Goal: Information Seeking & Learning: Check status

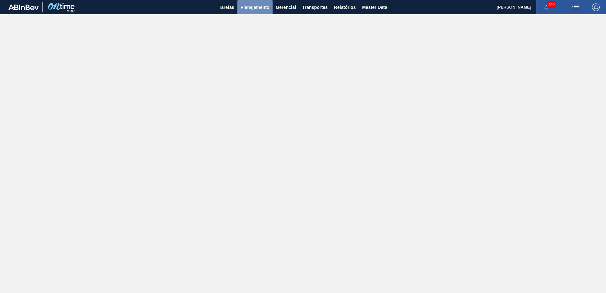
click at [253, 9] on span "Planejamento" at bounding box center [255, 7] width 29 height 8
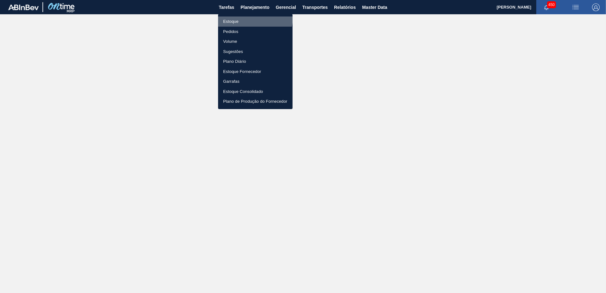
click at [249, 18] on li "Estoque" at bounding box center [255, 21] width 75 height 10
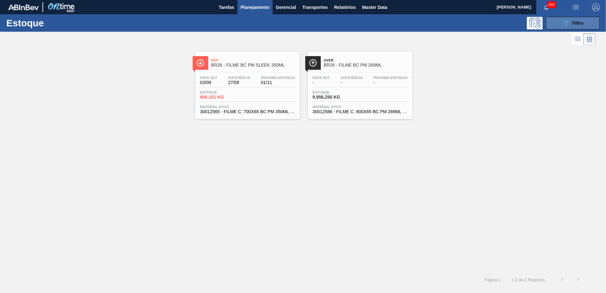
click at [562, 28] on button "089F7B8B-B2A5-4AFE-B5C0-19BA573D28AC Filtro" at bounding box center [573, 23] width 54 height 13
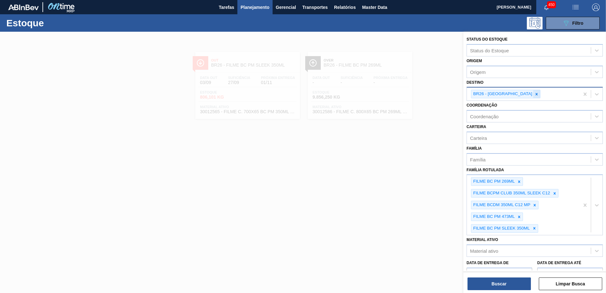
click at [535, 93] on icon at bounding box center [537, 94] width 4 height 4
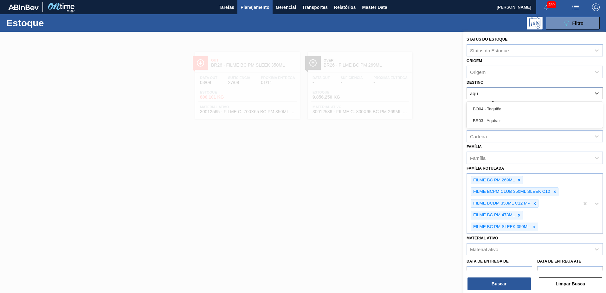
type input "aqui"
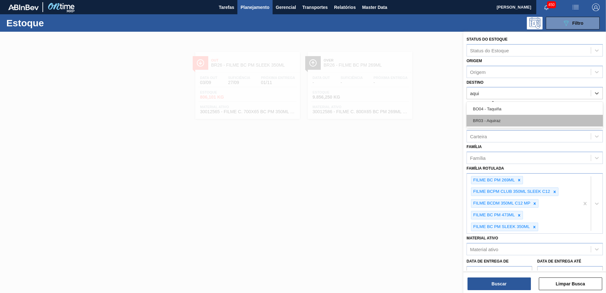
click at [500, 123] on div "BR03 - Aquiraz" at bounding box center [535, 121] width 136 height 12
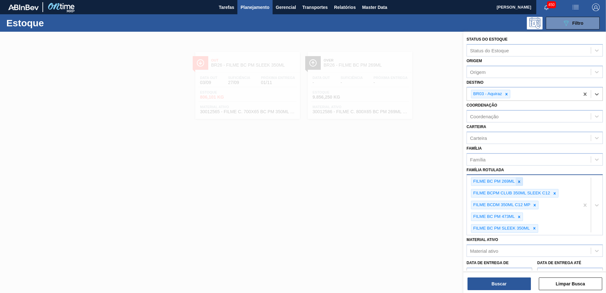
click at [521, 180] on div at bounding box center [519, 182] width 7 height 8
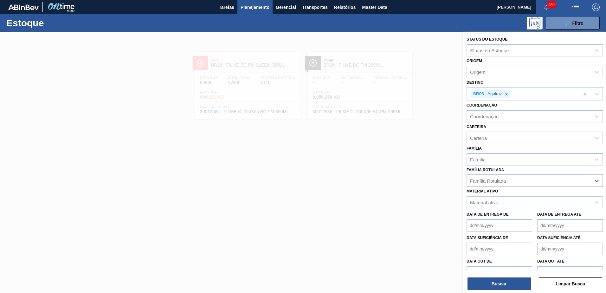
click at [528, 178] on div "Família Rotulada" at bounding box center [529, 180] width 124 height 9
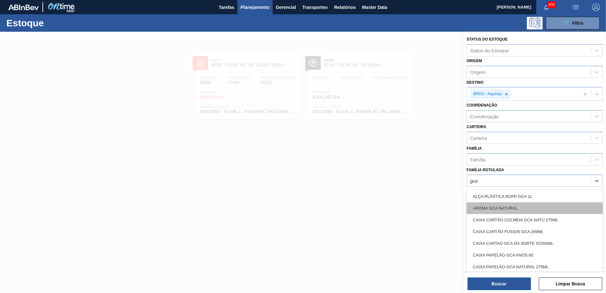
type Rotulada "gca"
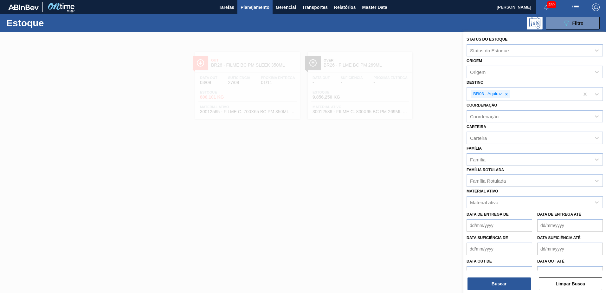
click at [499, 172] on div "Família Rotulada Família Rotulada" at bounding box center [535, 176] width 136 height 22
click at [510, 180] on div "Família Rotulada" at bounding box center [529, 180] width 124 height 9
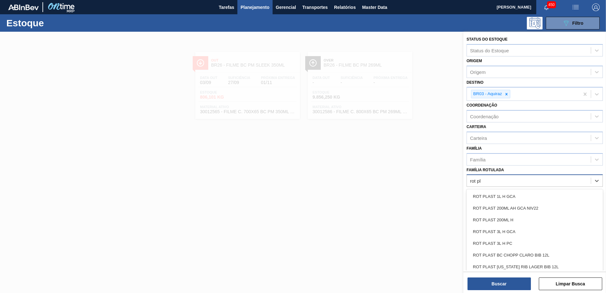
type Rotulada "rot"
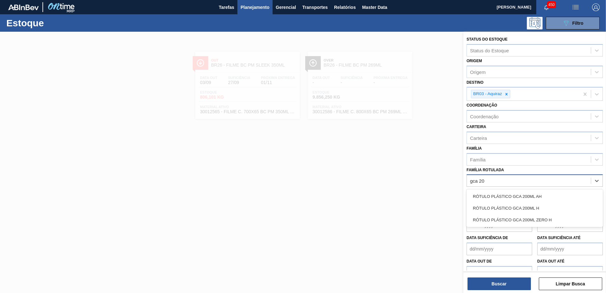
type Rotulada "gca 200"
click at [542, 208] on div "RÓTULO PLÁSTICO GCA 200ML H" at bounding box center [535, 208] width 136 height 12
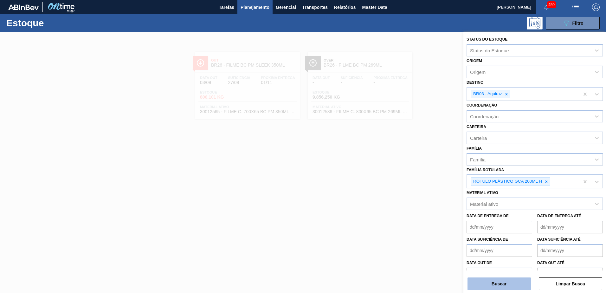
click at [514, 288] on button "Buscar" at bounding box center [499, 283] width 63 height 13
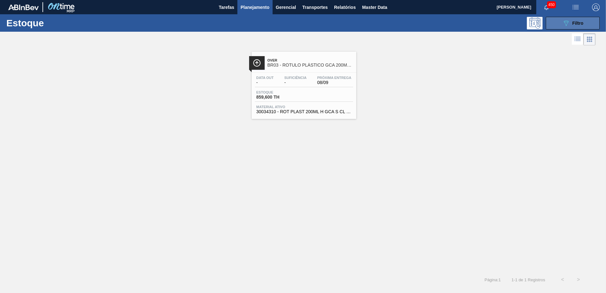
click at [558, 23] on button "089F7B8B-B2A5-4AFE-B5C0-19BA573D28AC Filtro" at bounding box center [573, 23] width 54 height 13
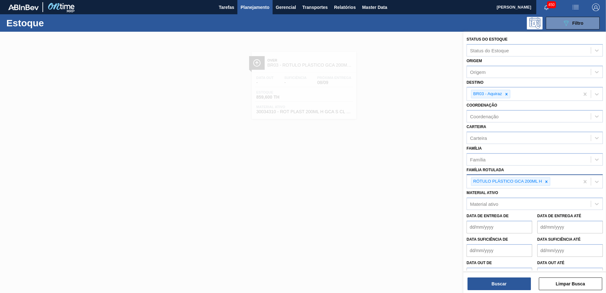
drag, startPoint x: 555, startPoint y: 182, endPoint x: 564, endPoint y: 183, distance: 8.3
click at [559, 181] on div "RÓTULO PLÁSTICO GCA 200ML H" at bounding box center [523, 181] width 113 height 13
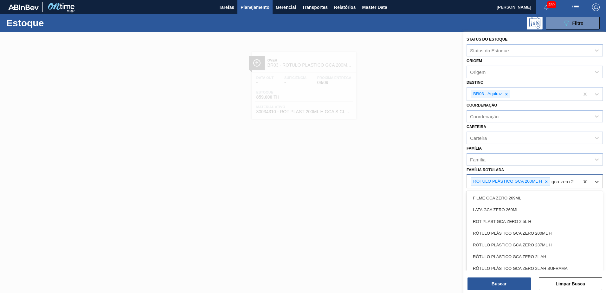
type Rotulada "gca zero 200"
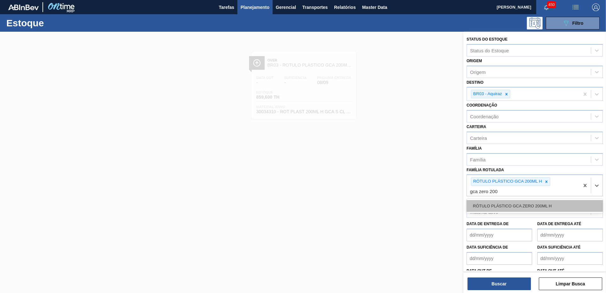
click at [550, 206] on div "RÓTULO PLÁSTICO GCA ZERO 200ML H" at bounding box center [535, 206] width 136 height 12
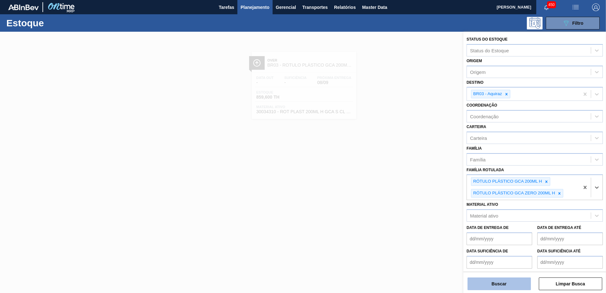
click at [503, 287] on button "Buscar" at bounding box center [499, 283] width 63 height 13
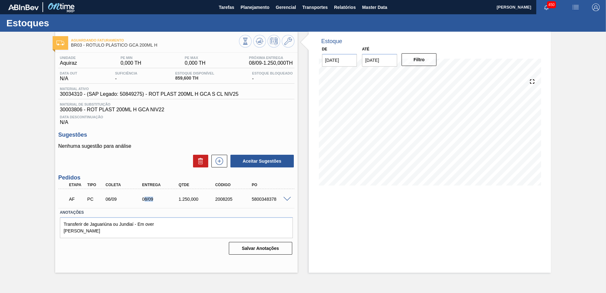
drag, startPoint x: 144, startPoint y: 199, endPoint x: 162, endPoint y: 199, distance: 17.8
click at [162, 199] on div "08/09" at bounding box center [160, 199] width 41 height 5
click at [164, 199] on div "08/09" at bounding box center [160, 199] width 41 height 5
click at [379, 61] on input "[DATE]" at bounding box center [379, 60] width 35 height 13
click at [433, 135] on div "4" at bounding box center [431, 137] width 9 height 9
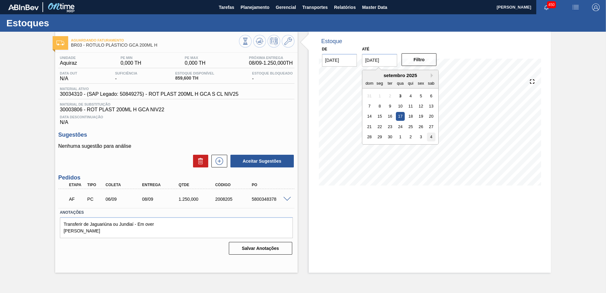
type input "[DATE]"
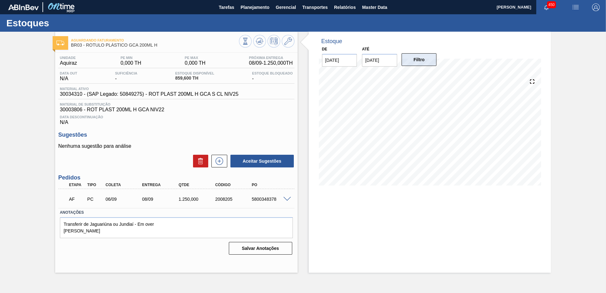
click at [414, 63] on button "Filtro" at bounding box center [419, 59] width 35 height 13
click at [258, 41] on icon at bounding box center [260, 41] width 8 height 8
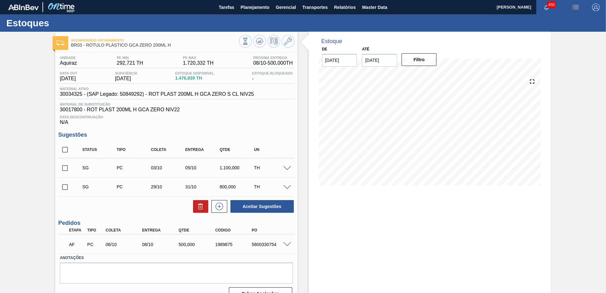
click at [400, 60] on div "Filtro" at bounding box center [420, 60] width 40 height 14
click at [390, 57] on input "[DATE]" at bounding box center [379, 60] width 35 height 13
click at [434, 137] on div "4" at bounding box center [431, 137] width 9 height 9
type input "[DATE]"
click at [413, 47] on div "De [DATE] Até [DATE] Filtro" at bounding box center [379, 56] width 127 height 22
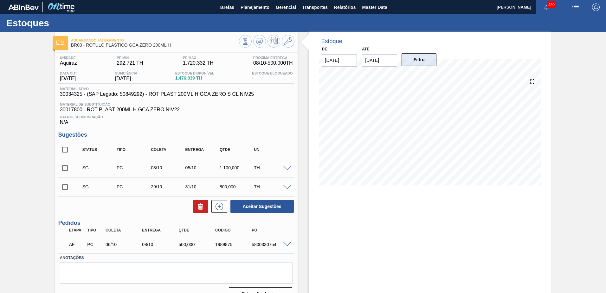
click at [418, 60] on button "Filtro" at bounding box center [419, 59] width 35 height 13
click at [258, 43] on icon at bounding box center [260, 41] width 8 height 8
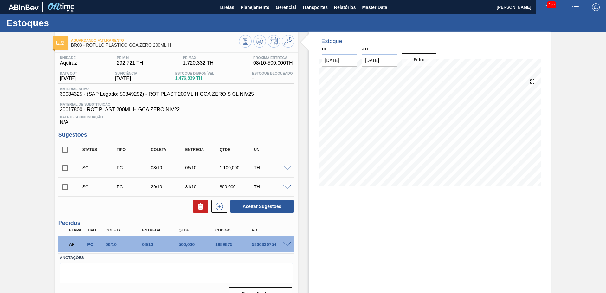
click at [64, 149] on input "checkbox" at bounding box center [64, 149] width 13 height 13
checkbox input "true"
click at [201, 205] on icon at bounding box center [201, 207] width 8 height 8
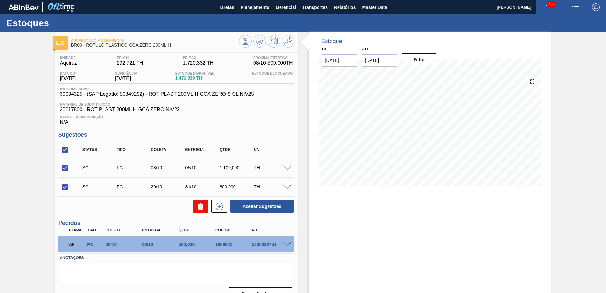
checkbox input "false"
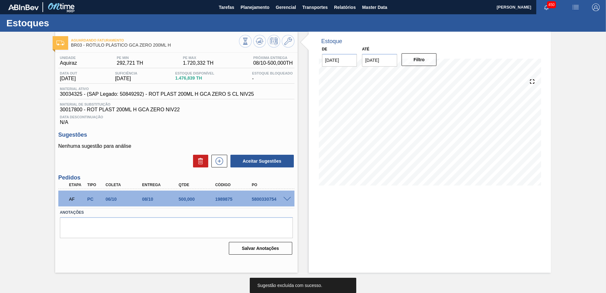
click at [285, 199] on span at bounding box center [287, 199] width 8 height 5
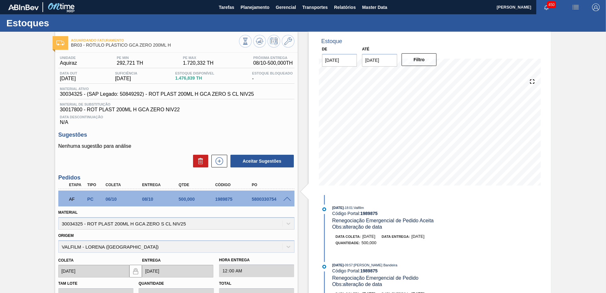
scroll to position [121, 0]
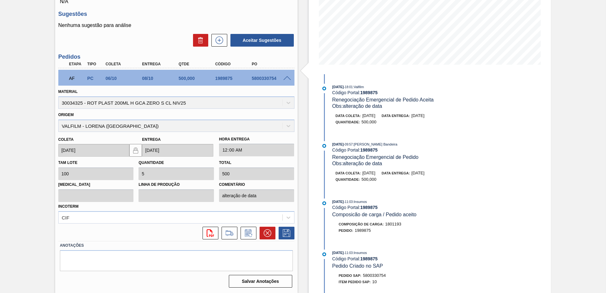
drag, startPoint x: 415, startPoint y: 117, endPoint x: 442, endPoint y: 116, distance: 26.3
click at [442, 116] on div "Data coleta: [DATE] Data entrega: [DATE]" at bounding box center [411, 116] width 151 height 6
drag, startPoint x: 442, startPoint y: 116, endPoint x: 447, endPoint y: 145, distance: 29.7
click at [447, 145] on div "[DATE] 09:57 : [PERSON_NAME]" at bounding box center [407, 144] width 151 height 6
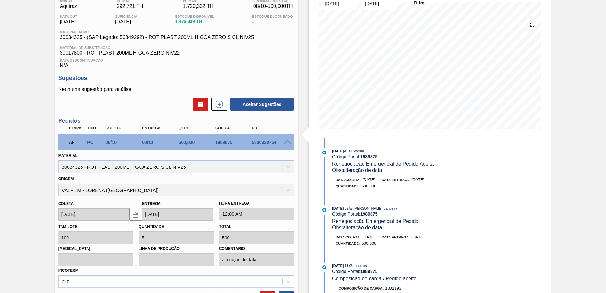
scroll to position [0, 0]
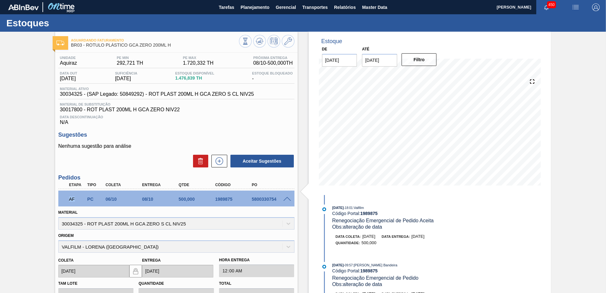
drag, startPoint x: 68, startPoint y: 199, endPoint x: 81, endPoint y: 199, distance: 13.6
click at [81, 199] on div "AF" at bounding box center [77, 199] width 19 height 14
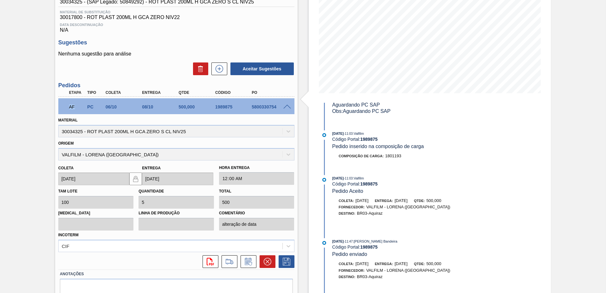
scroll to position [121, 0]
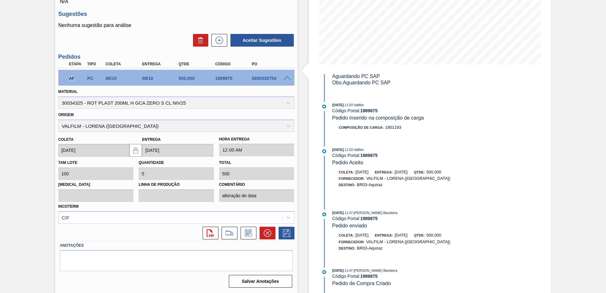
drag, startPoint x: 395, startPoint y: 234, endPoint x: 438, endPoint y: 231, distance: 43.5
click at [438, 231] on div "[DATE] 11:47 : [PERSON_NAME] Bandeira Código Portal: 1989875 Pedido enviado [PE…" at bounding box center [401, 234] width 163 height 48
drag, startPoint x: 399, startPoint y: 171, endPoint x: 437, endPoint y: 172, distance: 37.8
click at [437, 172] on div "Coleta: [DATE] Entrega: [DATE] Qtde: 500,000" at bounding box center [408, 172] width 151 height 6
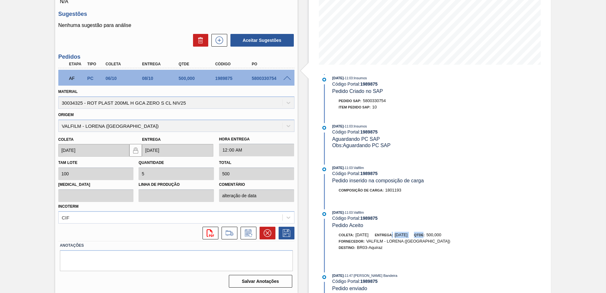
scroll to position [174, 0]
drag, startPoint x: 378, startPoint y: 184, endPoint x: 419, endPoint y: 182, distance: 41.3
click at [419, 182] on span "Pedido inserido na composição de carga" at bounding box center [378, 180] width 92 height 5
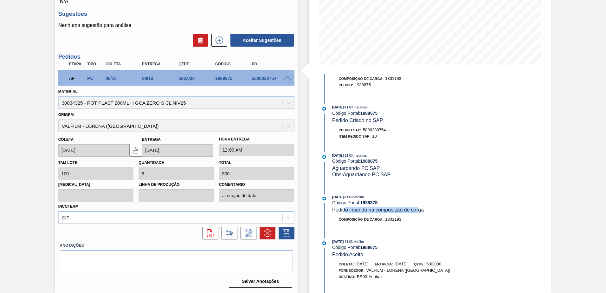
scroll to position [111, 0]
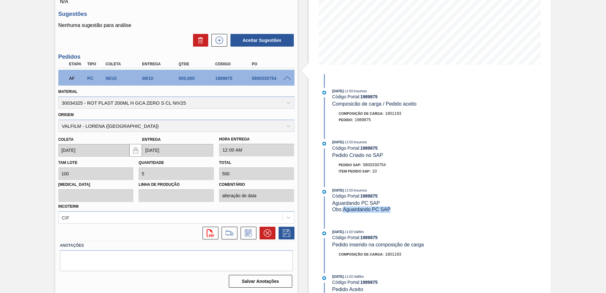
drag, startPoint x: 347, startPoint y: 209, endPoint x: 396, endPoint y: 207, distance: 48.2
click at [396, 207] on div "Obs: Aguardando PC SAP" at bounding box center [407, 209] width 151 height 6
drag, startPoint x: 353, startPoint y: 162, endPoint x: 376, endPoint y: 173, distance: 25.9
click at [376, 173] on div "[DATE] 11:03 : Insumos Código Portal: 1989875 Pedido Criado no SAP Pedido SAP: …" at bounding box center [401, 158] width 163 height 38
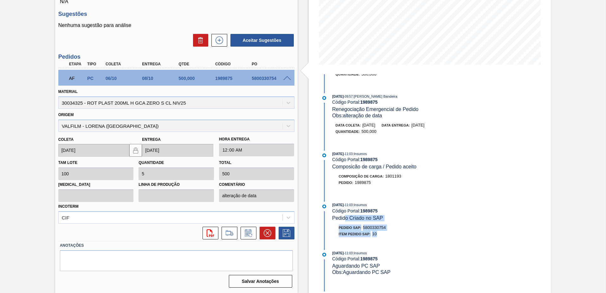
scroll to position [47, 0]
drag, startPoint x: 369, startPoint y: 167, endPoint x: 401, endPoint y: 169, distance: 32.4
click at [401, 168] on span "Composicão de carga / Pedido aceito" at bounding box center [374, 167] width 84 height 5
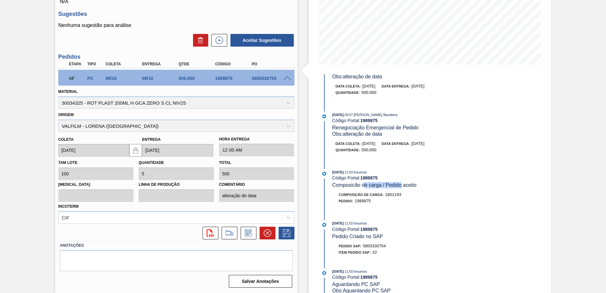
scroll to position [0, 0]
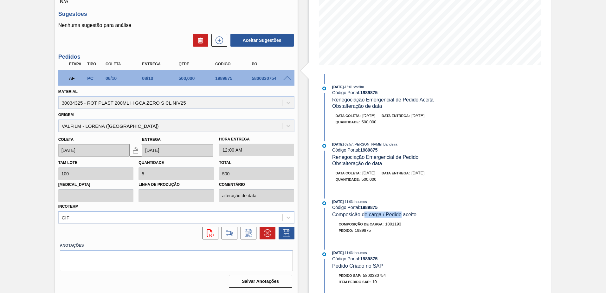
drag, startPoint x: 424, startPoint y: 175, endPoint x: 443, endPoint y: 174, distance: 18.7
click at [443, 174] on div "Data coleta: [DATE] Data entrega: [DATE]" at bounding box center [411, 173] width 151 height 6
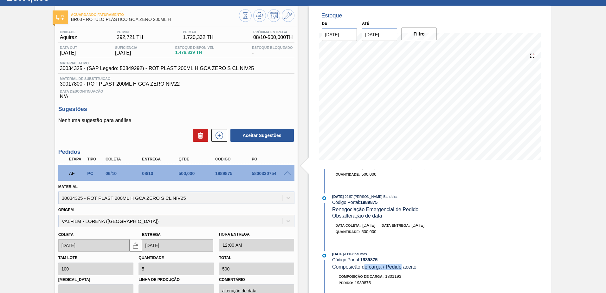
scroll to position [32, 0]
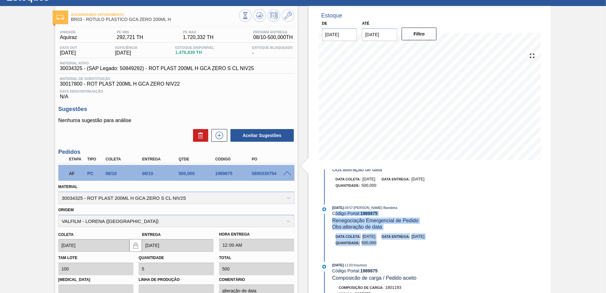
drag, startPoint x: 334, startPoint y: 214, endPoint x: 414, endPoint y: 243, distance: 84.9
click at [414, 243] on div "[DATE] 09:57 : [PERSON_NAME] Bandeira Código Portal: 1989875 Renegociação Emerg…" at bounding box center [401, 228] width 163 height 48
click at [414, 244] on div "Quantidade : 500,000" at bounding box center [411, 243] width 151 height 6
drag, startPoint x: 383, startPoint y: 244, endPoint x: 332, endPoint y: 215, distance: 58.2
click at [332, 215] on div "[DATE] 09:57 : [PERSON_NAME] Bandeira Código Portal: 1989875 Renegociação Emerg…" at bounding box center [401, 228] width 163 height 48
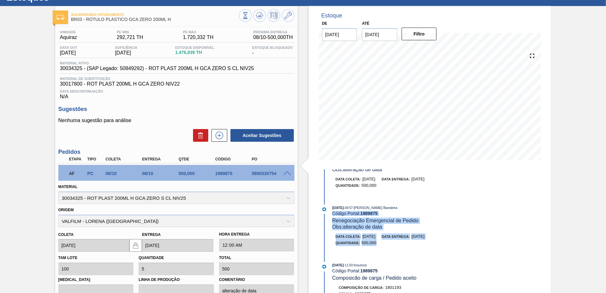
drag, startPoint x: 332, startPoint y: 215, endPoint x: 414, endPoint y: 247, distance: 87.5
click at [414, 245] on div "Quantidade : 500,000" at bounding box center [411, 243] width 151 height 6
drag, startPoint x: 425, startPoint y: 237, endPoint x: 444, endPoint y: 237, distance: 18.1
click at [444, 237] on div "Data coleta: [DATE] Data entrega: [DATE]" at bounding box center [411, 236] width 151 height 6
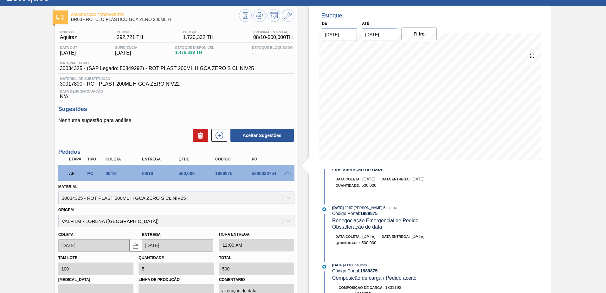
drag, startPoint x: 444, startPoint y: 237, endPoint x: 411, endPoint y: 244, distance: 33.1
click at [411, 244] on div "Quantidade : 500,000" at bounding box center [411, 243] width 151 height 6
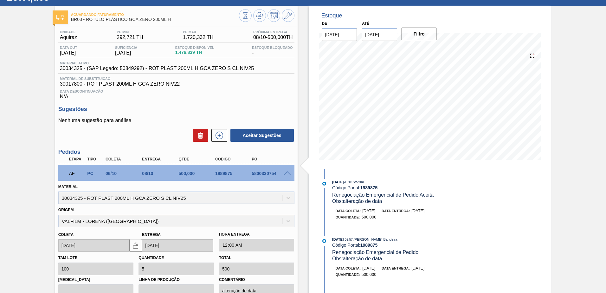
scroll to position [0, 0]
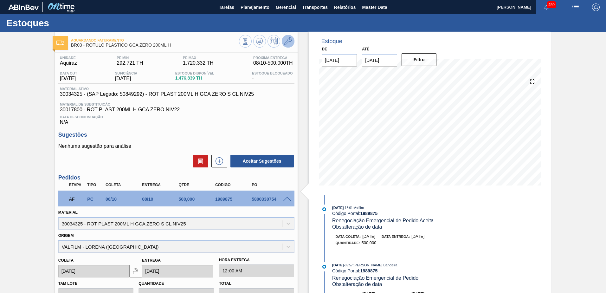
click at [289, 46] on button at bounding box center [288, 41] width 13 height 13
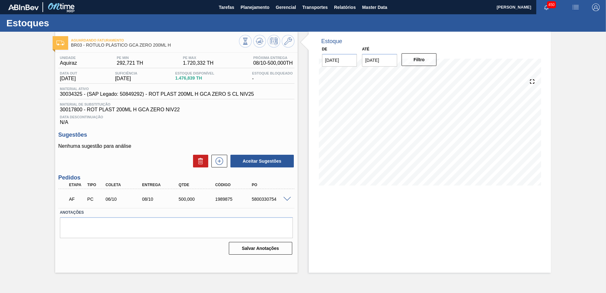
click at [364, 245] on div "Estoque De [DATE] Até [DATE] Filtro 11/09 Projeção de Estoque -123.169 [DOMAIN_…" at bounding box center [430, 152] width 243 height 241
click at [494, 232] on div "Estoque De [DATE] Até [DATE] Filtro 11/09 Projeção de Estoque -123.169 [DOMAIN_…" at bounding box center [430, 152] width 243 height 241
click at [262, 43] on icon at bounding box center [259, 42] width 6 height 3
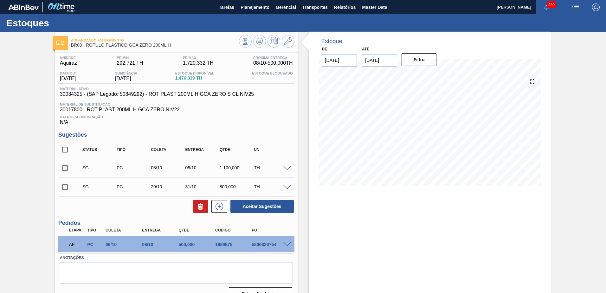
click at [287, 243] on span at bounding box center [287, 244] width 8 height 5
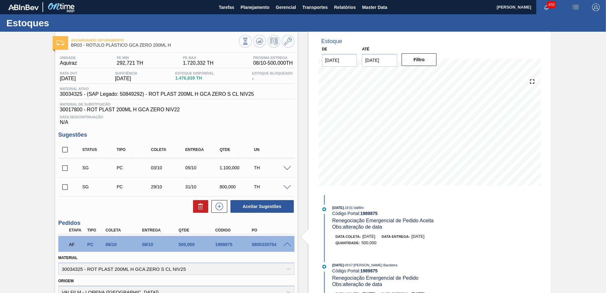
drag, startPoint x: 440, startPoint y: 238, endPoint x: 396, endPoint y: 239, distance: 44.4
click at [396, 239] on div "Data coleta: [DATE] Data entrega: [DATE]" at bounding box center [411, 236] width 151 height 6
drag, startPoint x: 396, startPoint y: 239, endPoint x: 433, endPoint y: 247, distance: 37.7
click at [433, 247] on div "Data coleta: [DATE] Data entrega: [DATE] Quantidade : 500,000" at bounding box center [401, 241] width 163 height 16
click at [377, 61] on input "[DATE]" at bounding box center [379, 60] width 35 height 13
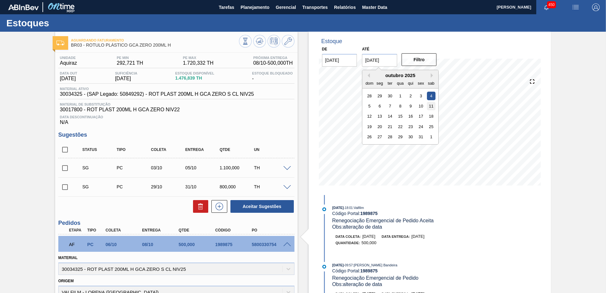
click at [430, 105] on div "11" at bounding box center [431, 106] width 9 height 9
type input "[DATE]"
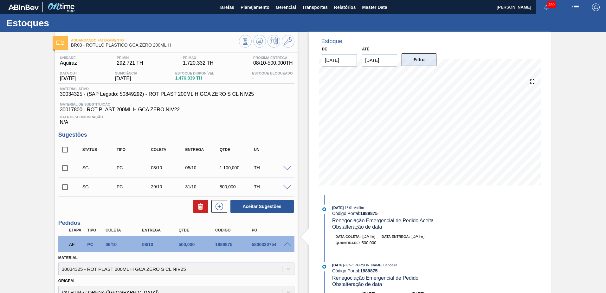
click at [422, 64] on button "Filtro" at bounding box center [419, 59] width 35 height 13
click at [259, 39] on icon at bounding box center [260, 41] width 8 height 8
